Goal: Find specific page/section: Find specific page/section

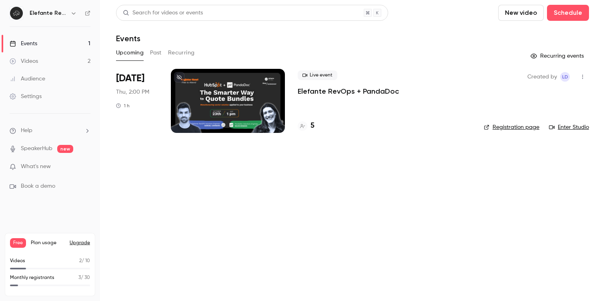
click at [219, 77] on div at bounding box center [228, 101] width 114 height 64
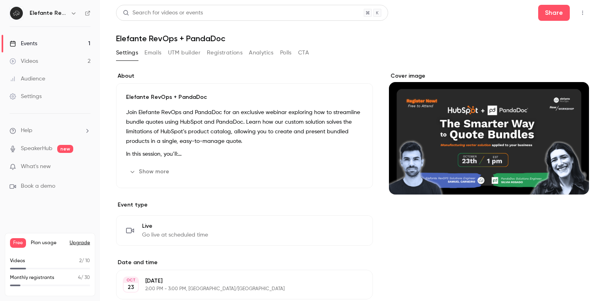
click at [213, 54] on button "Registrations" at bounding box center [225, 52] width 36 height 13
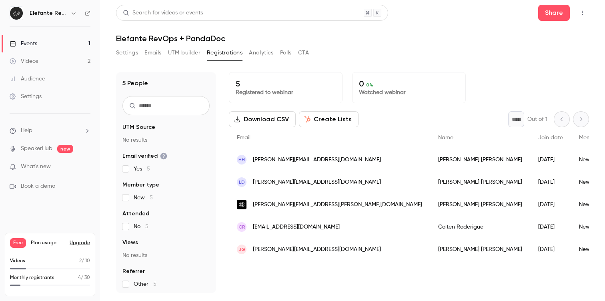
click at [35, 41] on div "Events" at bounding box center [24, 44] width 28 height 8
